Goal: Navigation & Orientation: Understand site structure

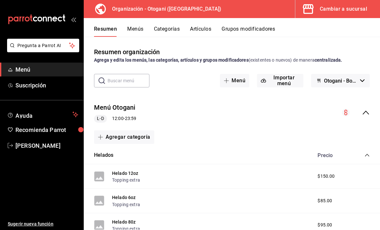
click at [25, 70] on span "Menú" at bounding box center [46, 69] width 63 height 9
click at [36, 131] on span "Recomienda Parrot" at bounding box center [46, 129] width 63 height 9
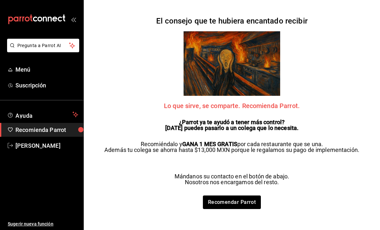
click at [27, 70] on span "Menú" at bounding box center [46, 69] width 63 height 9
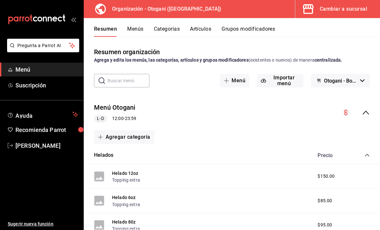
click at [135, 27] on button "Menús" at bounding box center [135, 31] width 16 height 11
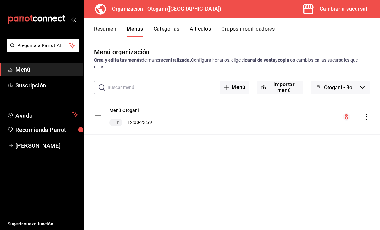
click at [192, 28] on button "Artículos" at bounding box center [200, 31] width 21 height 11
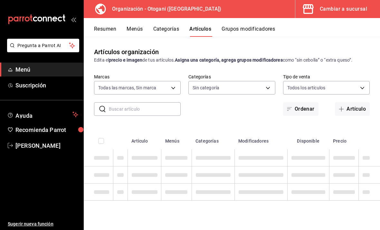
type input "6aafd005-f447-4c2a-ad87-162cacd72ae7"
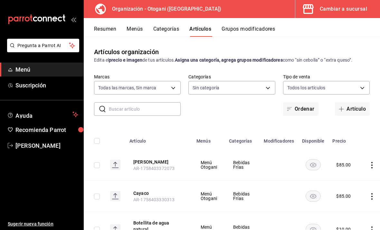
type input "d3de5805-e958-44e4-beb1-8625c1cb9368,d8a9a3ab-551a-4c9f-bfed-69b4ece20d28,36d15…"
click at [168, 28] on button "Categorías" at bounding box center [166, 31] width 26 height 11
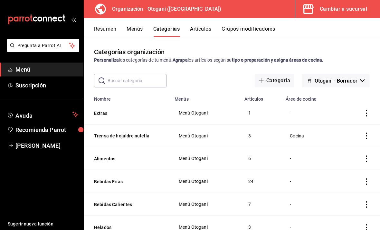
click at [239, 30] on button "Grupos modificadores" at bounding box center [247, 31] width 53 height 11
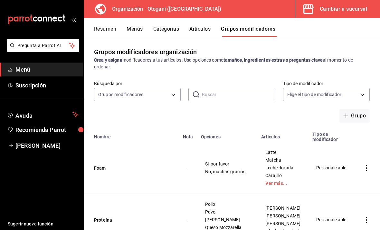
click at [111, 23] on div "Resumen Menús Categorías Artículos Grupos modificadores" at bounding box center [232, 27] width 296 height 19
click at [103, 26] on button "Resumen" at bounding box center [105, 31] width 22 height 11
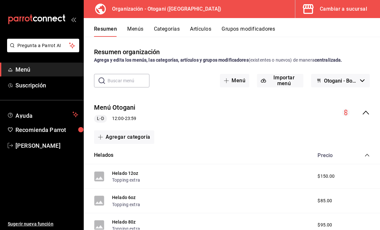
click at [15, 70] on span "Menú" at bounding box center [46, 69] width 63 height 9
click at [335, 8] on div "Cambiar a sucursal" at bounding box center [343, 9] width 47 height 9
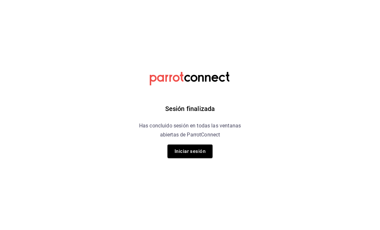
click at [201, 148] on button "Iniciar sesión" at bounding box center [189, 151] width 45 height 14
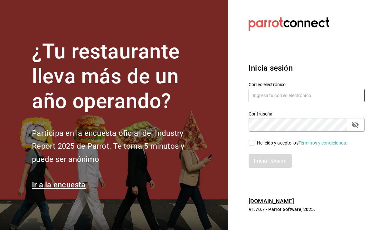
click at [289, 102] on input "text" at bounding box center [307, 96] width 116 height 14
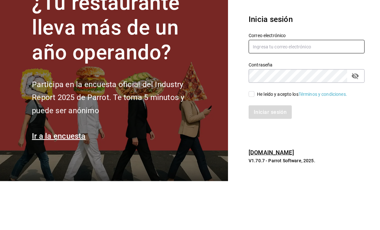
type input "Rossyevol@hotmail.com"
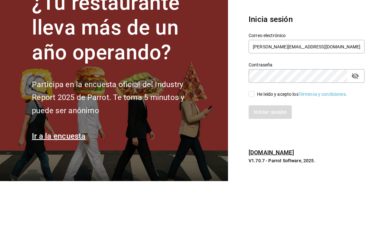
scroll to position [21, 0]
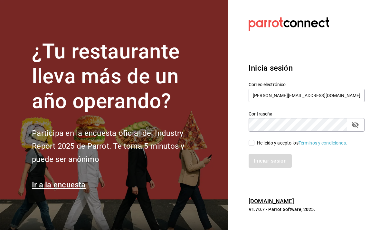
click at [254, 140] on input "He leído y acepto los Términos y condiciones." at bounding box center [252, 143] width 6 height 6
checkbox input "true"
click at [276, 154] on button "Iniciar sesión" at bounding box center [270, 161] width 43 height 14
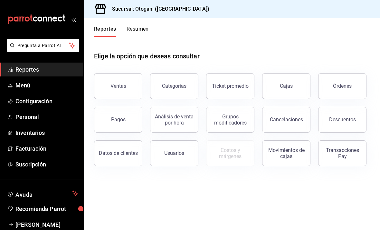
click at [124, 83] on button "Ventas" at bounding box center [118, 86] width 48 height 26
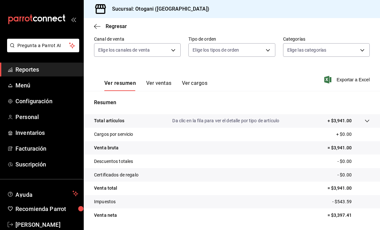
scroll to position [58, 0]
click at [164, 80] on button "Ver ventas" at bounding box center [158, 85] width 25 height 11
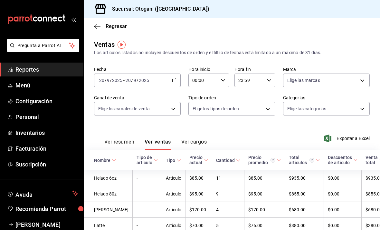
click at [165, 110] on body "Pregunta a Parrot AI Reportes Menú Configuración Personal Inventarios Facturaci…" at bounding box center [190, 115] width 380 height 230
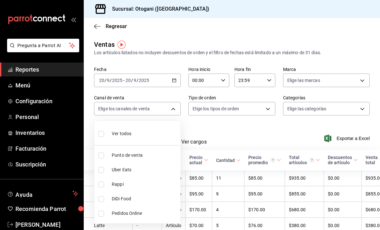
click at [173, 108] on div at bounding box center [190, 115] width 380 height 230
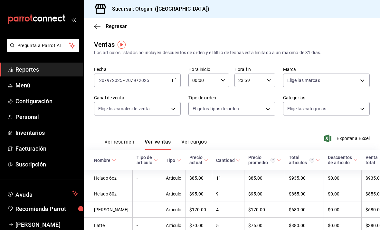
click at [301, 106] on body "Pregunta a Parrot AI Reportes Menú Configuración Personal Inventarios Facturaci…" at bounding box center [190, 115] width 380 height 230
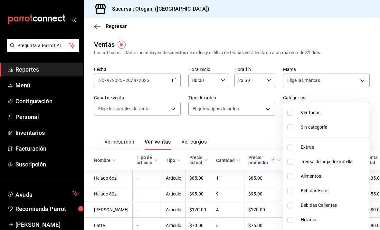
click at [342, 95] on div at bounding box center [190, 115] width 380 height 230
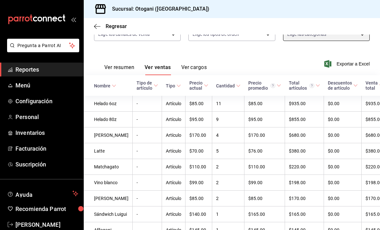
scroll to position [73, 0]
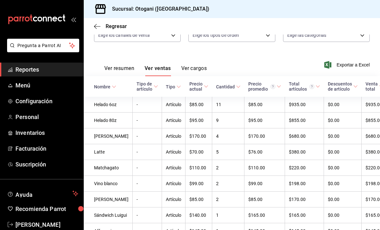
click at [119, 68] on button "Ver resumen" at bounding box center [119, 70] width 30 height 11
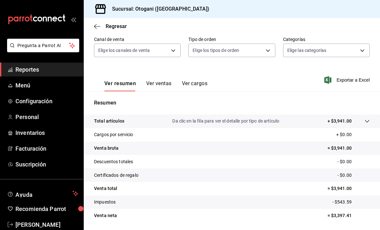
click at [116, 51] on body "Pregunta a Parrot AI Reportes Menú Configuración Personal Inventarios Facturaci…" at bounding box center [190, 115] width 380 height 230
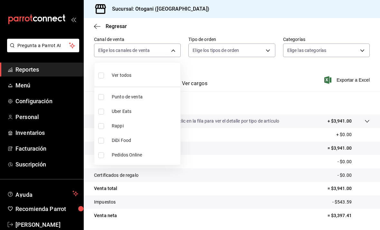
click at [119, 49] on div at bounding box center [190, 115] width 380 height 230
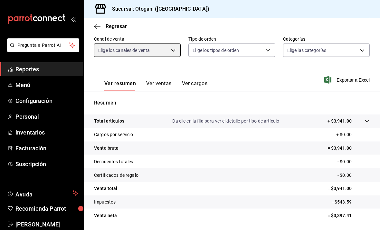
scroll to position [21, 0]
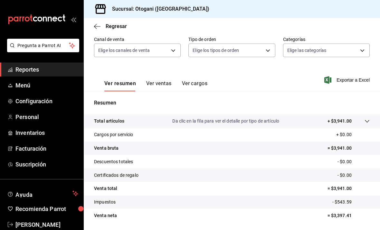
click at [166, 80] on button "Ver ventas" at bounding box center [158, 85] width 25 height 11
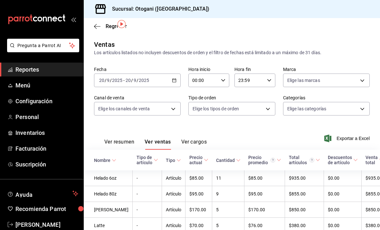
click at [196, 138] on button "Ver cargos" at bounding box center [194, 143] width 26 height 11
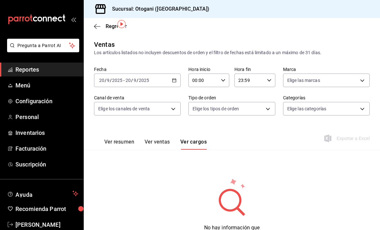
click at [174, 78] on icon "button" at bounding box center [174, 80] width 5 height 5
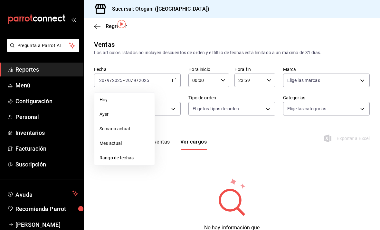
click at [164, 40] on div "Ventas Los artículos listados no incluyen descuentos de orden y el filtro de fe…" at bounding box center [232, 145] width 296 height 210
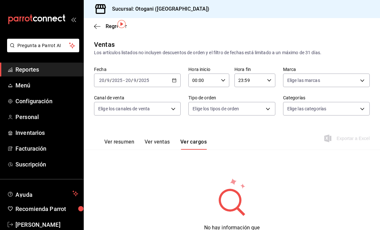
click at [114, 138] on button "Ver resumen" at bounding box center [119, 143] width 30 height 11
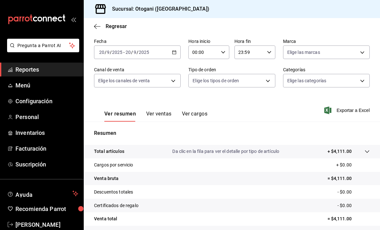
scroll to position [27, 0]
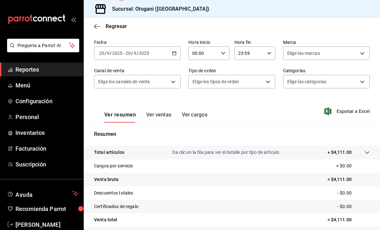
click at [163, 104] on div "Ver resumen Ver ventas Ver cargos" at bounding box center [150, 113] width 113 height 19
click at [155, 104] on div "Ver resumen Ver ventas Ver cargos" at bounding box center [150, 113] width 113 height 19
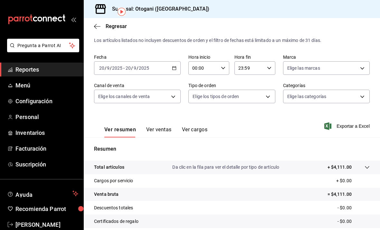
scroll to position [13, 0]
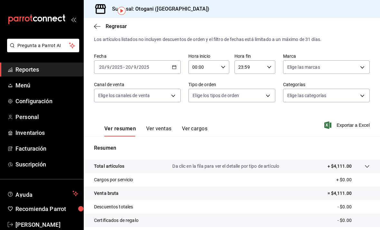
click at [168, 125] on button "Ver ventas" at bounding box center [158, 130] width 25 height 11
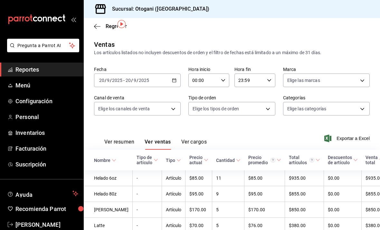
click at [196, 138] on button "Ver cargos" at bounding box center [194, 143] width 26 height 11
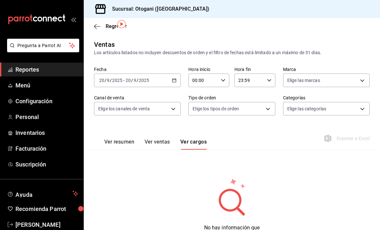
click at [119, 138] on button "Ver resumen" at bounding box center [119, 143] width 30 height 11
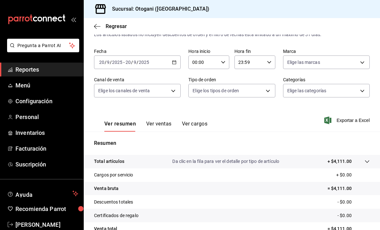
scroll to position [14, 0]
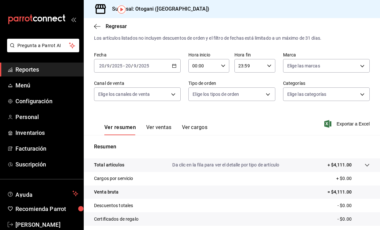
click at [171, 74] on body "Pregunta a Parrot AI Reportes Menú Configuración Personal Inventarios Facturaci…" at bounding box center [190, 115] width 380 height 230
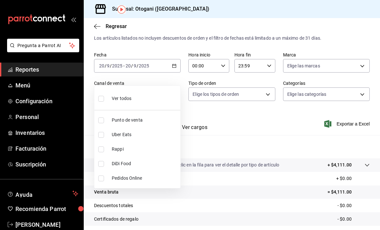
click at [231, 97] on div at bounding box center [190, 115] width 380 height 230
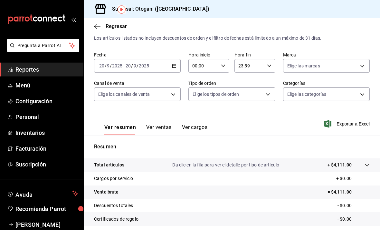
click at [37, 84] on span "Menú" at bounding box center [46, 85] width 63 height 9
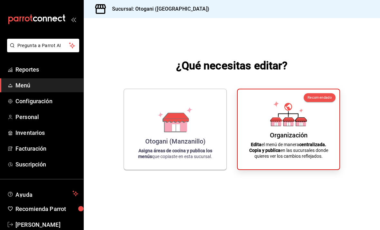
click at [183, 135] on div "Otogani (Manzanillo) Asigna áreas de cocina y publica los menús que copiaste en…" at bounding box center [175, 129] width 87 height 70
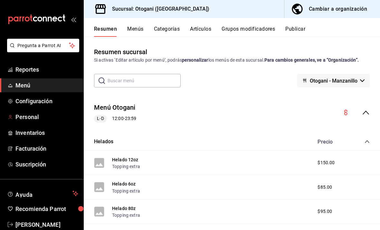
click at [52, 116] on span "Personal" at bounding box center [46, 116] width 63 height 9
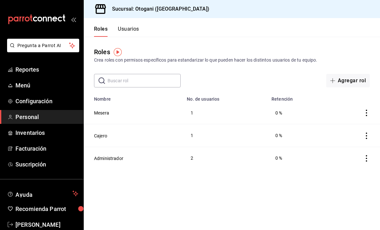
click at [126, 33] on button "Usuarios" at bounding box center [128, 31] width 21 height 11
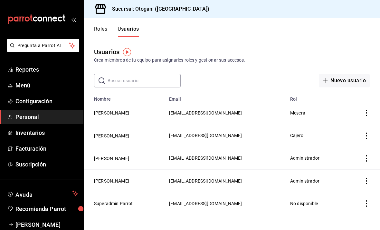
click at [102, 28] on button "Roles" at bounding box center [100, 31] width 13 height 11
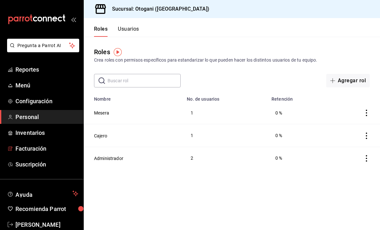
click at [46, 147] on span "Facturación" at bounding box center [46, 148] width 63 height 9
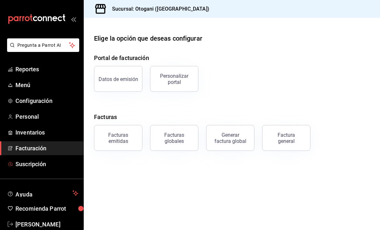
scroll to position [10, 0]
click at [42, 163] on span "Suscripción" at bounding box center [46, 164] width 63 height 9
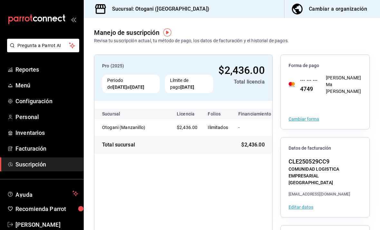
scroll to position [1, 0]
click at [50, 118] on span "Personal" at bounding box center [46, 116] width 63 height 9
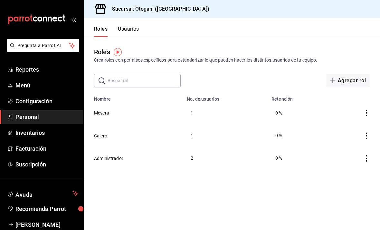
click at [58, 101] on span "Configuración" at bounding box center [46, 101] width 63 height 9
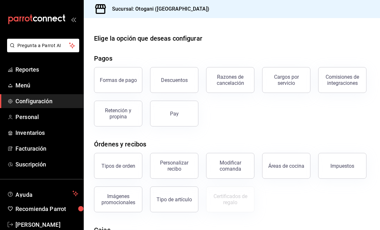
click at [120, 74] on button "Formas de pago" at bounding box center [118, 80] width 48 height 26
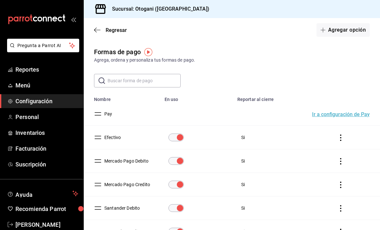
click at [91, 29] on div "Regresar Agregar opción" at bounding box center [232, 30] width 296 height 24
click at [94, 34] on div "Regresar Agregar opción" at bounding box center [232, 30] width 296 height 24
click at [98, 27] on icon "button" at bounding box center [97, 30] width 6 height 6
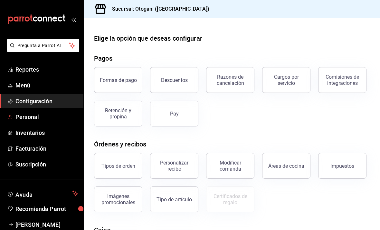
click at [45, 118] on span "Personal" at bounding box center [46, 116] width 63 height 9
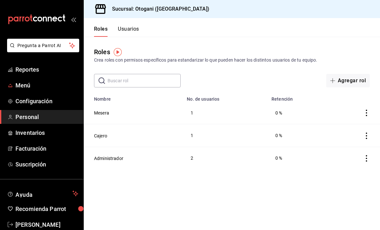
click at [35, 85] on span "Menú" at bounding box center [46, 85] width 63 height 9
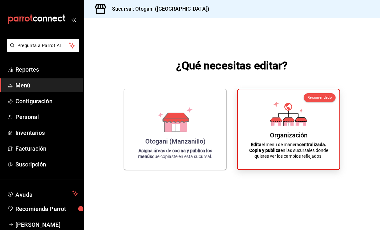
click at [49, 112] on link "Personal" at bounding box center [41, 117] width 83 height 14
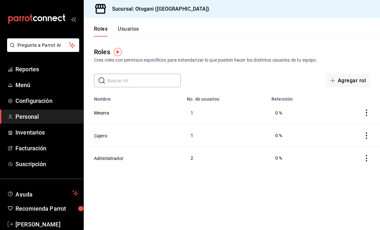
scroll to position [21, 0]
